Goal: Use online tool/utility

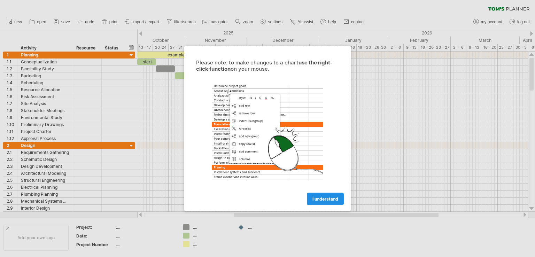
click at [336, 195] on link "I understand" at bounding box center [325, 199] width 37 height 12
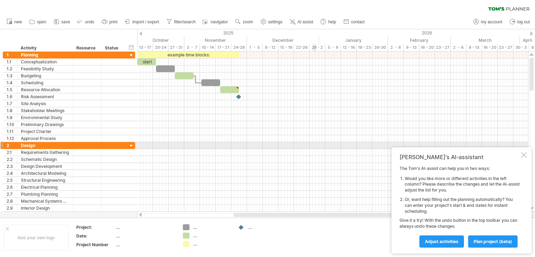
click at [315, 147] on div at bounding box center [332, 145] width 391 height 7
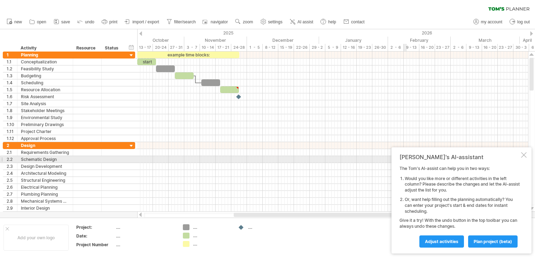
click at [521, 158] on div at bounding box center [524, 155] width 6 height 6
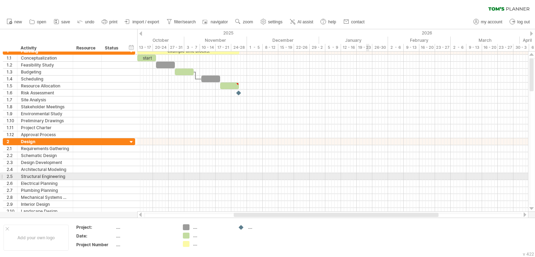
click at [367, 180] on div at bounding box center [332, 183] width 391 height 7
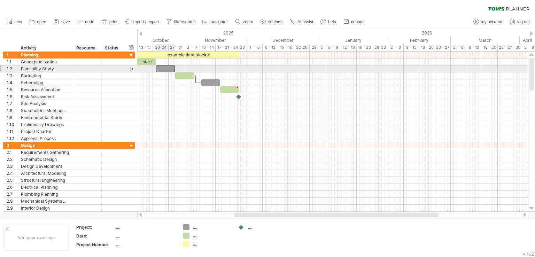
click at [169, 66] on div at bounding box center [165, 69] width 19 height 7
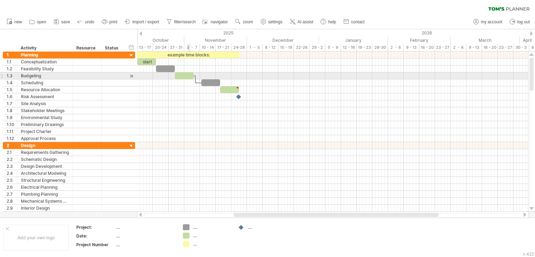
click at [188, 79] on div at bounding box center [332, 82] width 391 height 7
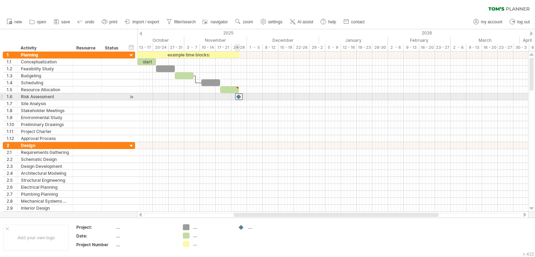
click at [238, 96] on div at bounding box center [239, 96] width 8 height 7
click at [238, 96] on div at bounding box center [239, 96] width 7 height 7
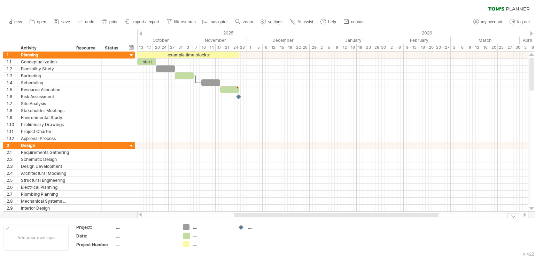
click at [187, 233] on div "Trying to reach [DOMAIN_NAME] Connected again... 0% clear filter new 1" at bounding box center [267, 128] width 535 height 257
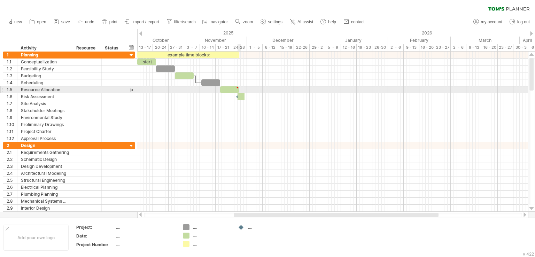
drag, startPoint x: 185, startPoint y: 235, endPoint x: 240, endPoint y: 94, distance: 151.8
click at [240, 94] on div "Trying to reach [DOMAIN_NAME] Connected again... 0% clear filter new 1" at bounding box center [267, 128] width 535 height 257
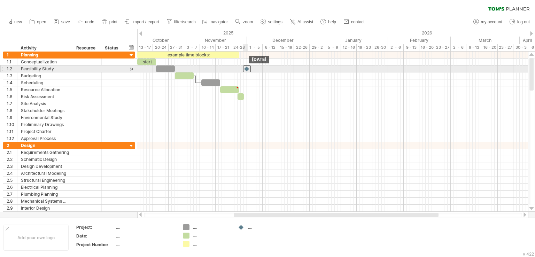
drag, startPoint x: 241, startPoint y: 96, endPoint x: 249, endPoint y: 69, distance: 28.8
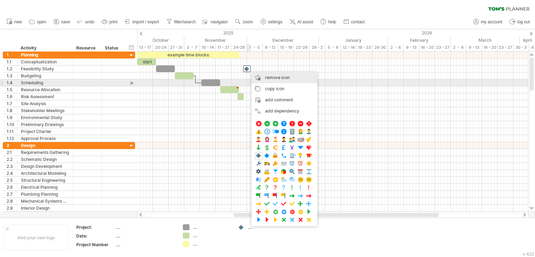
click at [293, 80] on div "remove icon remove selected items" at bounding box center [285, 77] width 66 height 11
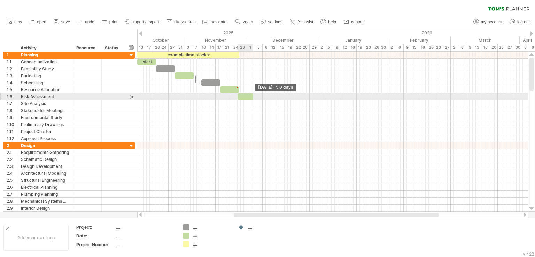
drag, startPoint x: 243, startPoint y: 95, endPoint x: 253, endPoint y: 97, distance: 9.6
click at [253, 97] on span at bounding box center [253, 96] width 3 height 7
